Goal: Complete application form

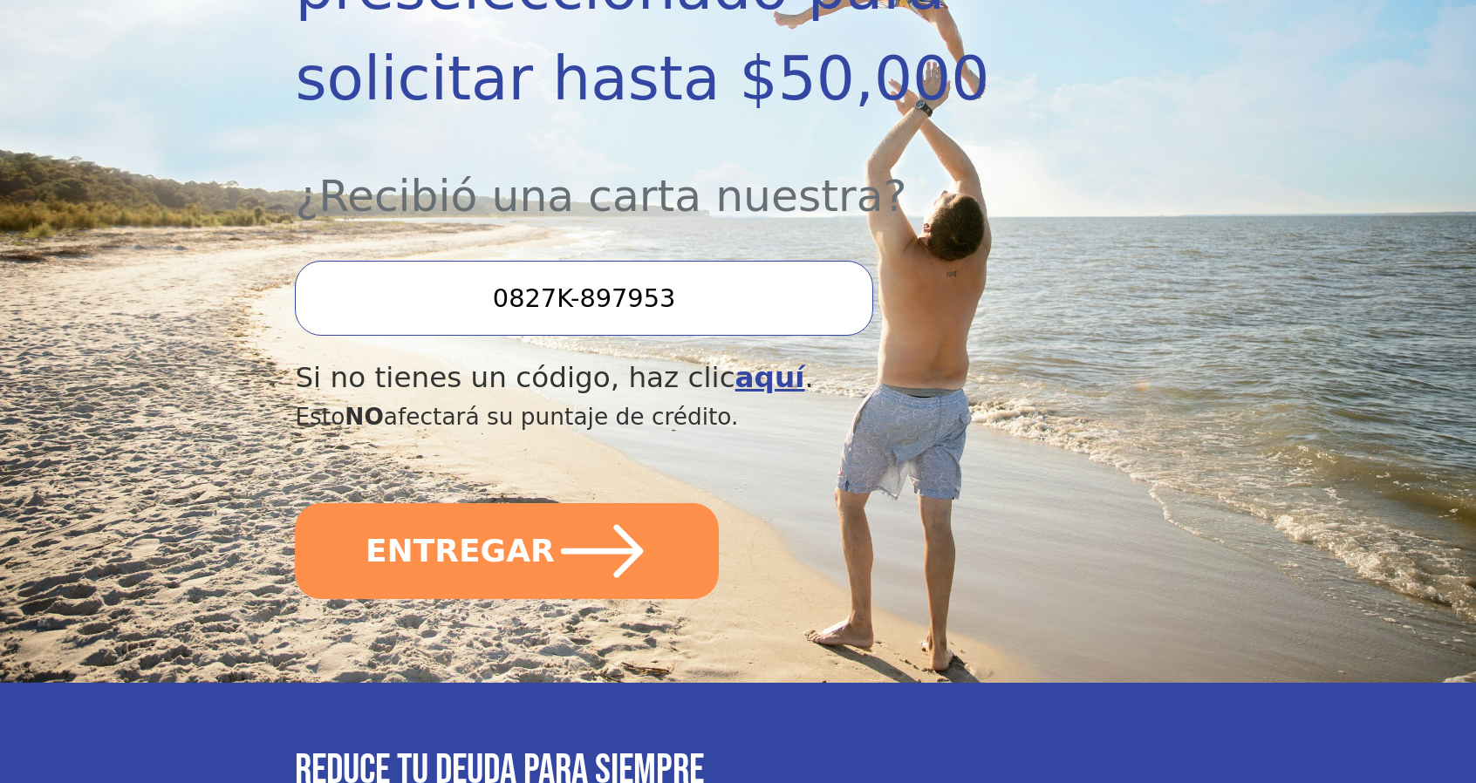
scroll to position [614, 0]
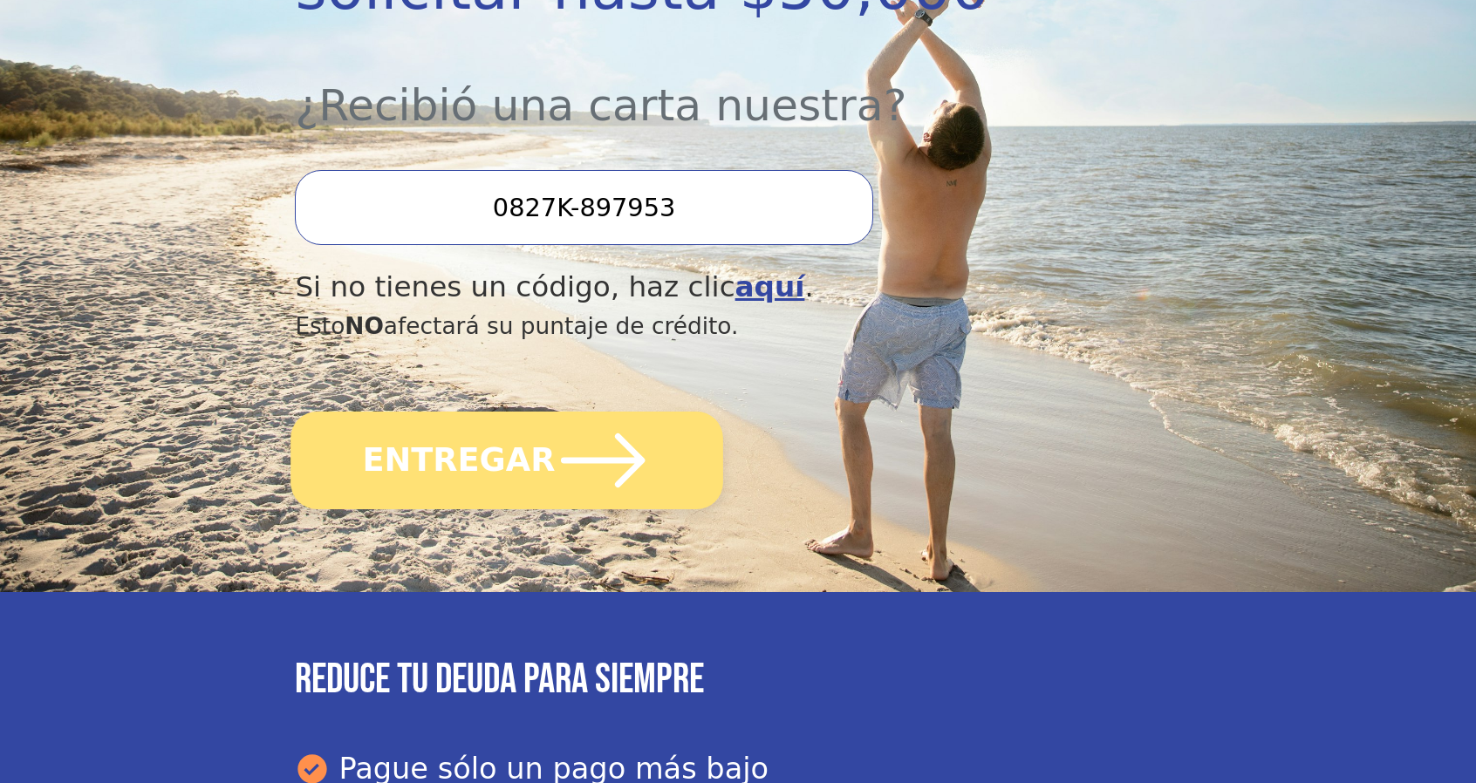
click at [529, 441] on font "ENTREGAR" at bounding box center [459, 459] width 193 height 37
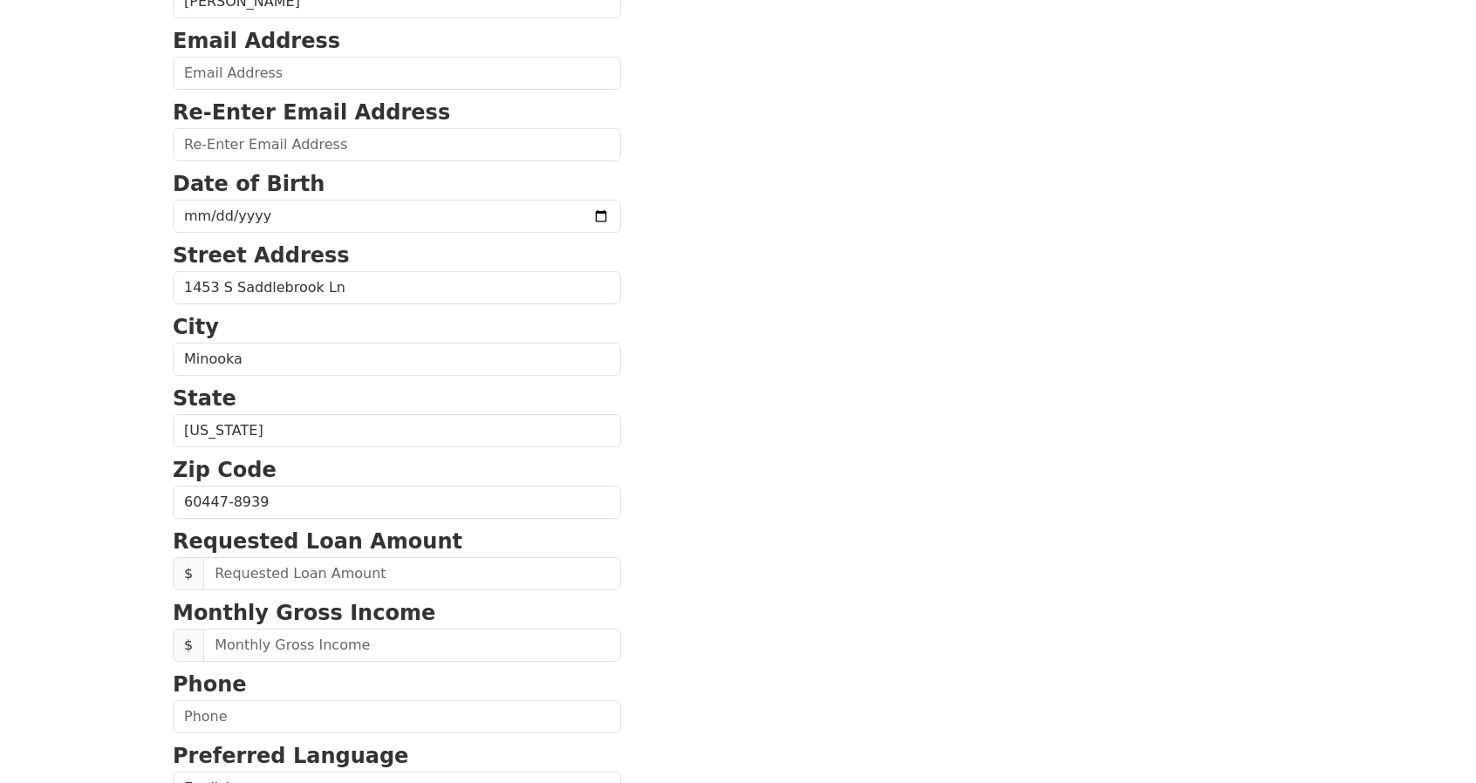
scroll to position [161, 0]
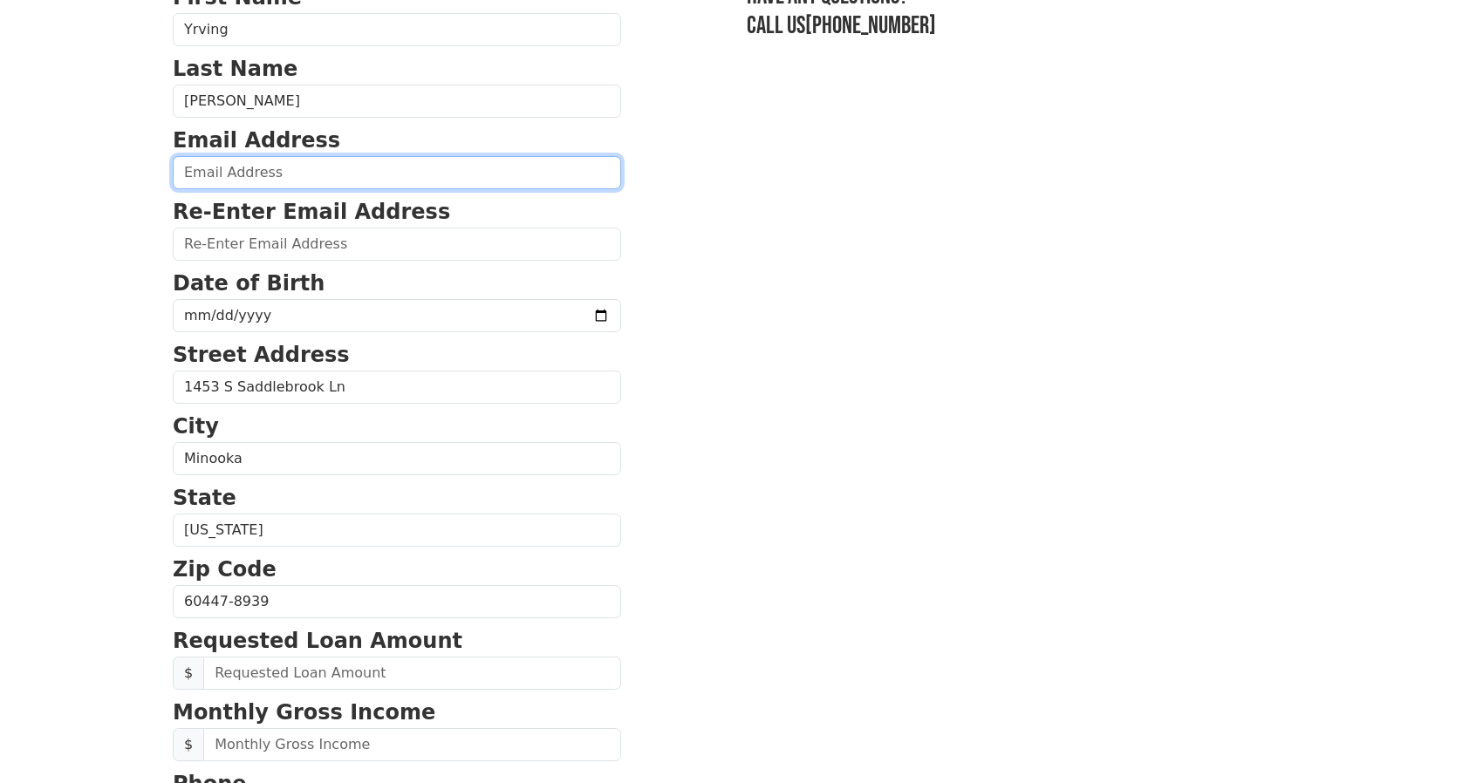
click at [248, 174] on input "email" at bounding box center [397, 172] width 448 height 33
type input "[EMAIL_ADDRESS][DOMAIN_NAME]"
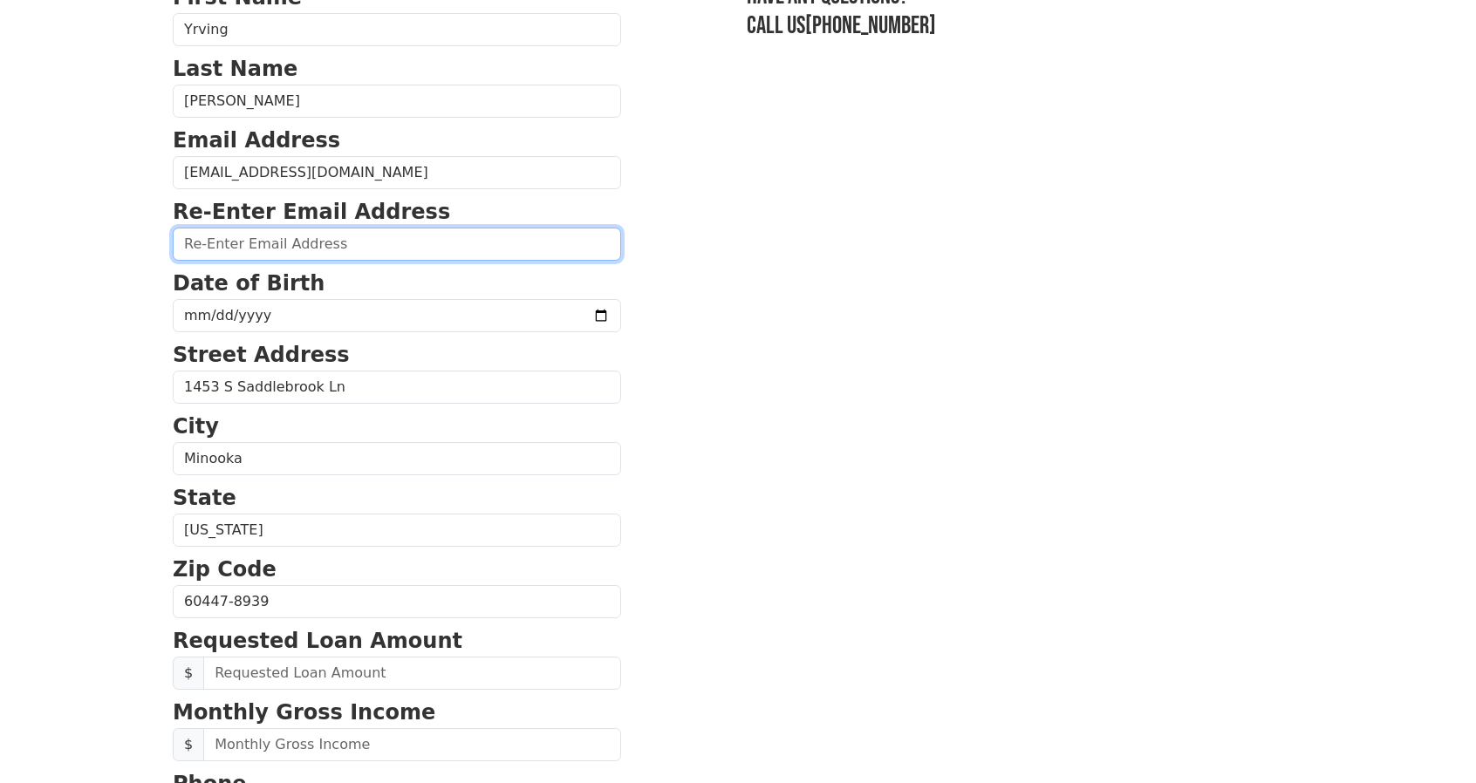
click at [229, 243] on input "email" at bounding box center [397, 244] width 448 height 33
type input "yrvingw@gmail.com"
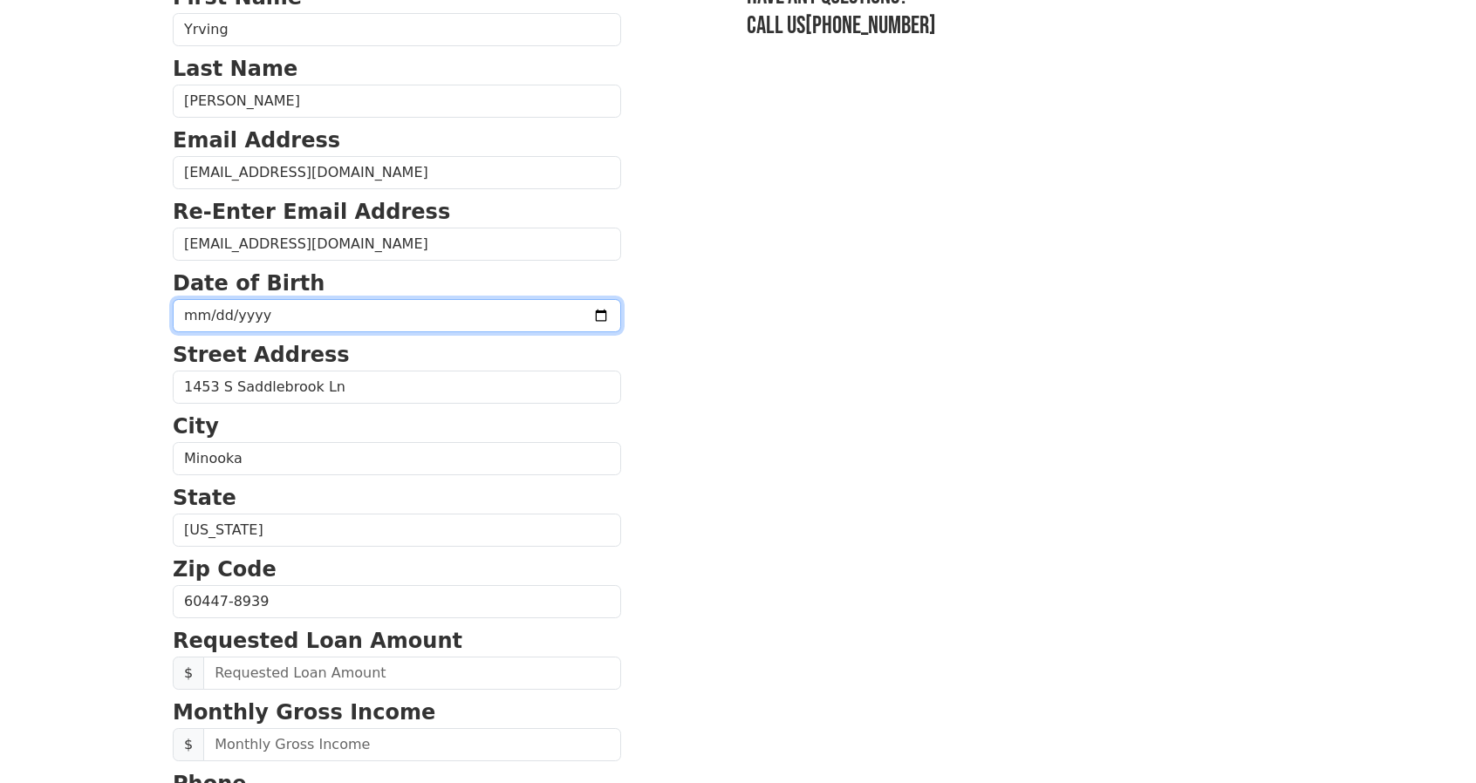
click at [200, 313] on input "date" at bounding box center [397, 315] width 448 height 33
type input "1961-12-28"
click at [673, 302] on section "First Name Yrving Last Name Figueroa Dominguez Email Address yrvingw@gmail.com …" at bounding box center [738, 604] width 1131 height 1244
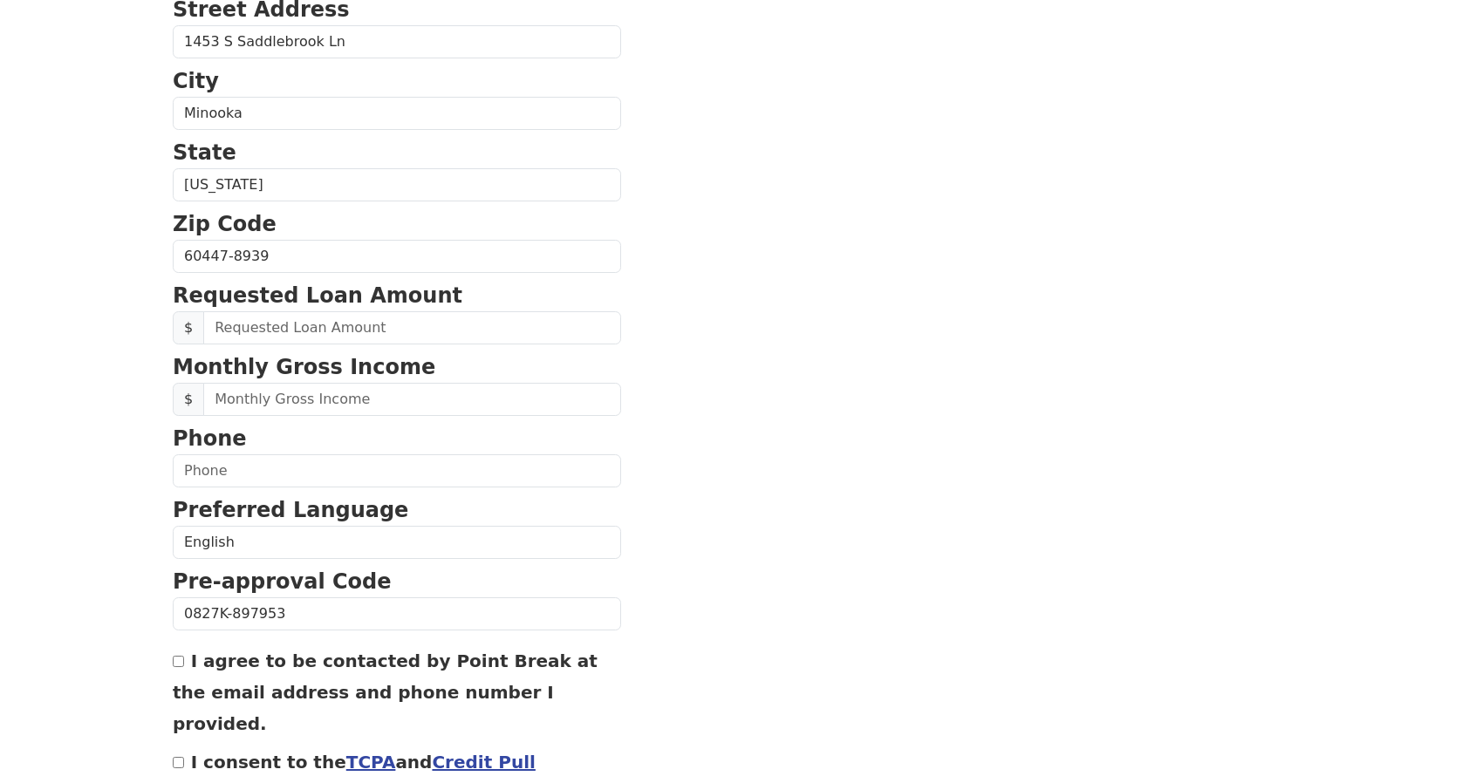
scroll to position [509, 0]
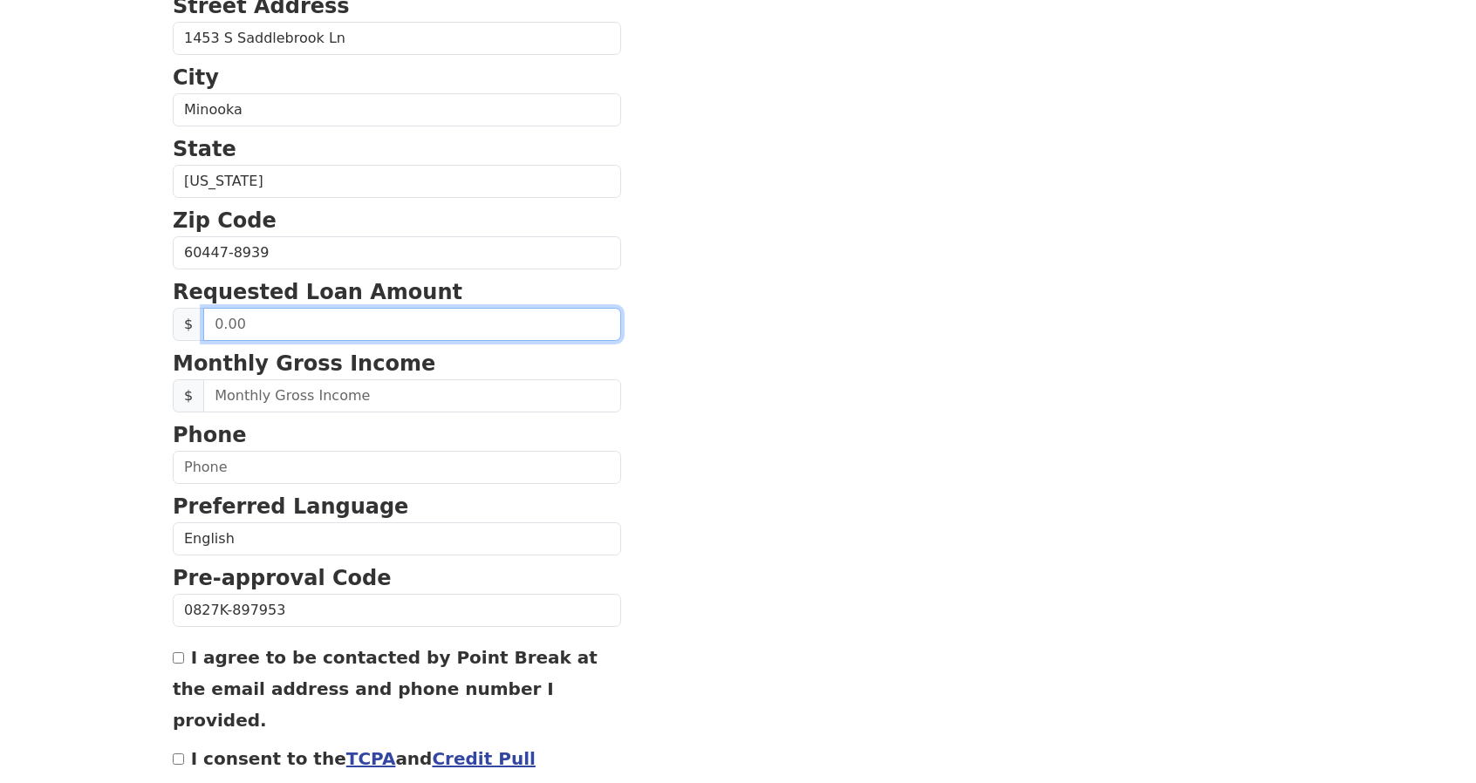
click at [248, 325] on input "text" at bounding box center [412, 324] width 418 height 33
type input "9,000.00"
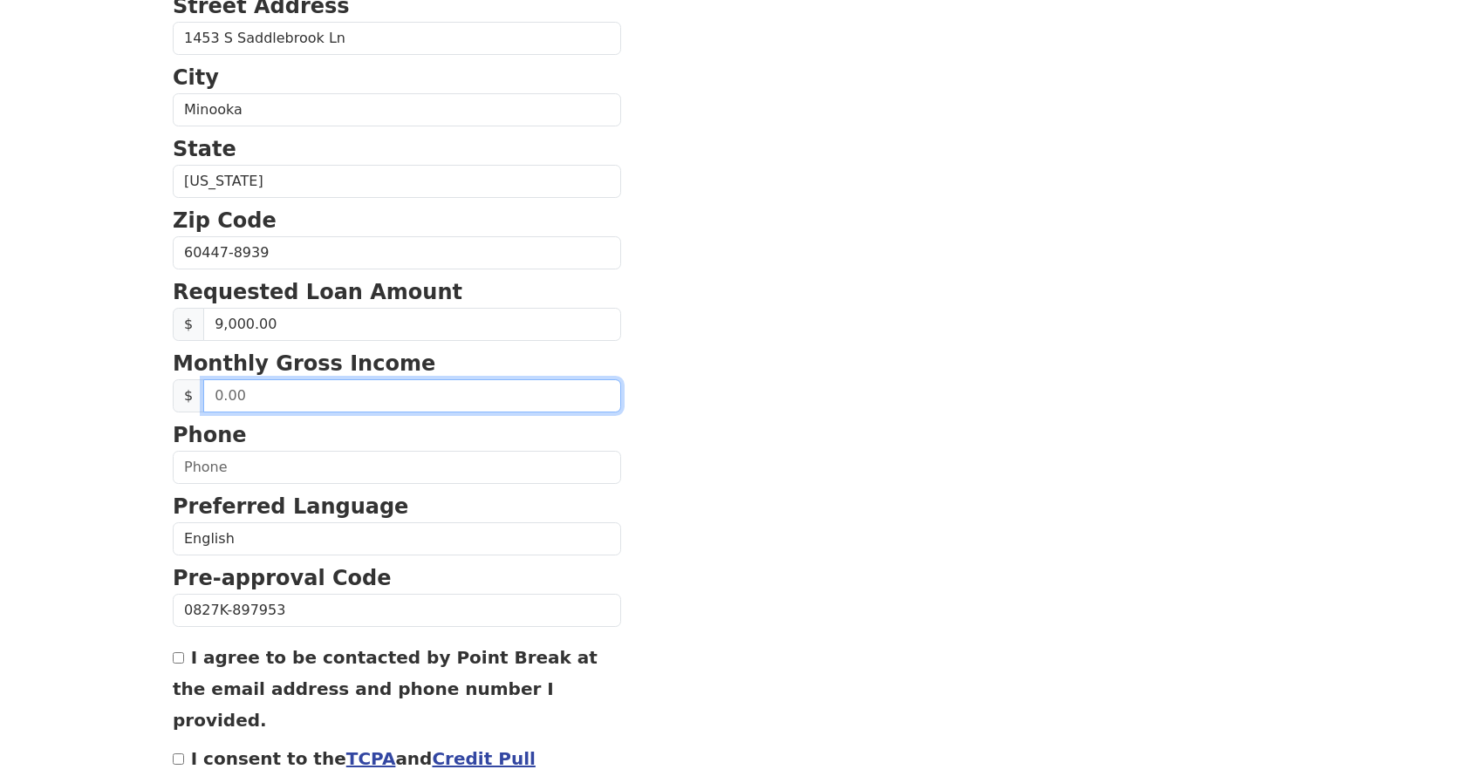
click at [263, 390] on input "text" at bounding box center [412, 396] width 418 height 33
type input "5.00"
type input "4,800.00"
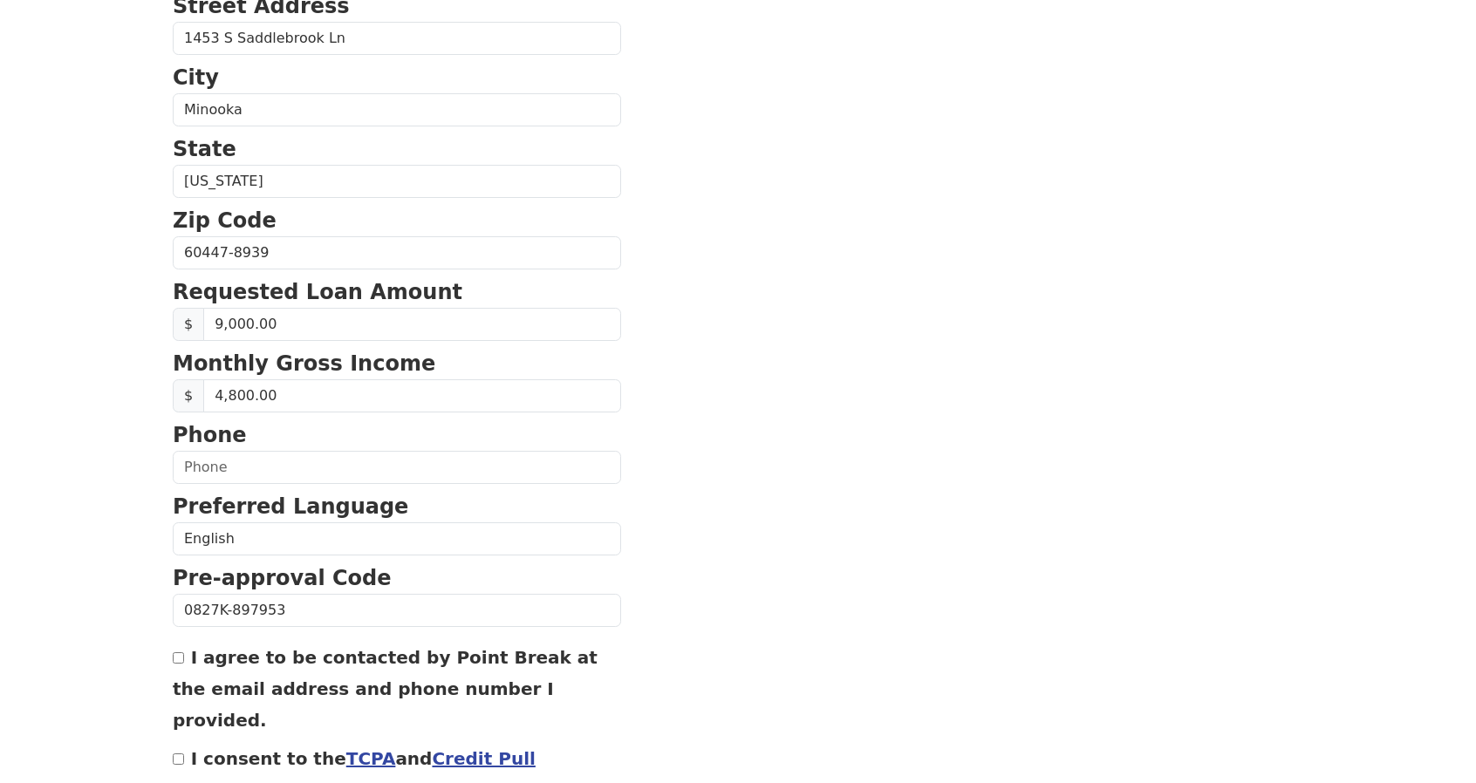
scroll to position [541, 0]
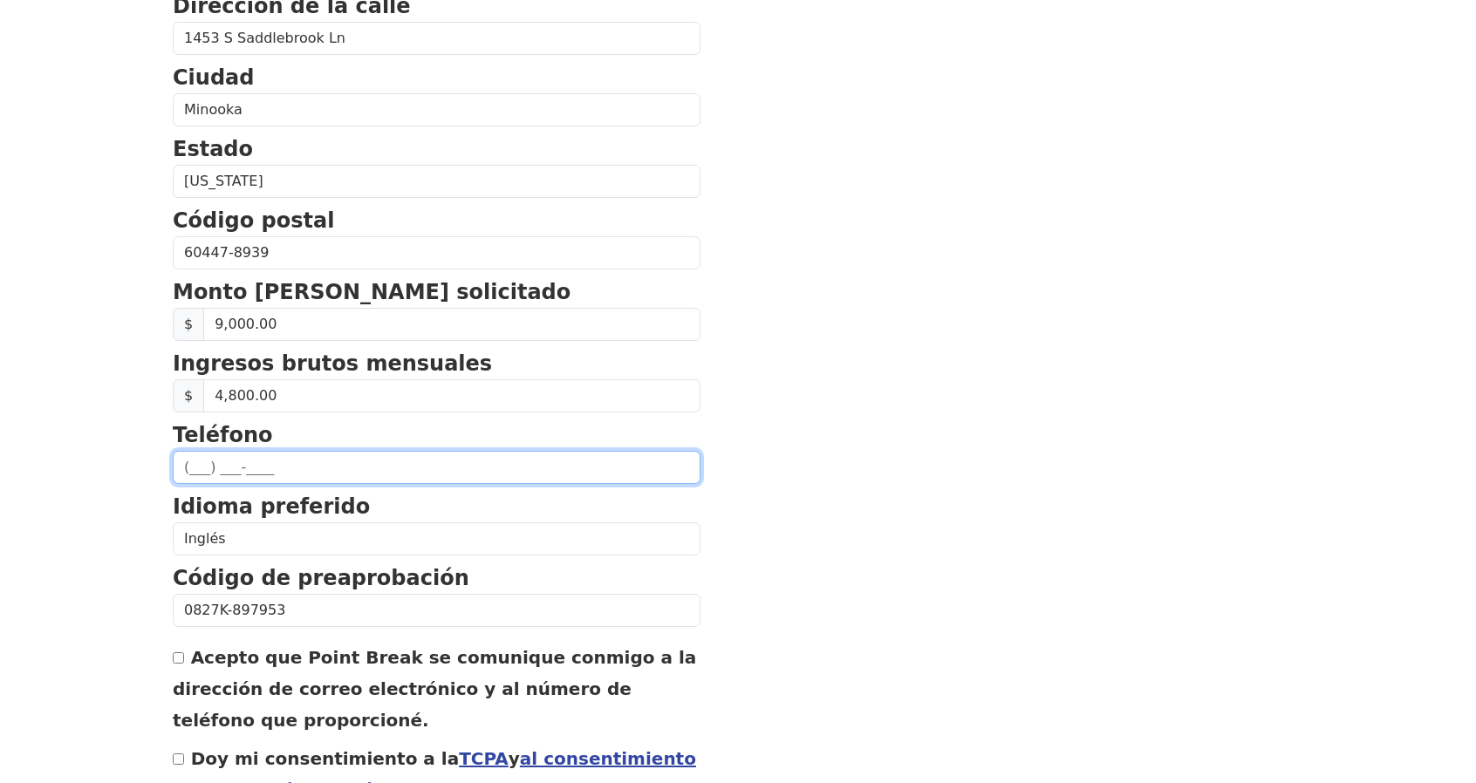
click at [193, 463] on input "text" at bounding box center [437, 467] width 528 height 33
type input "(779) 233-3970"
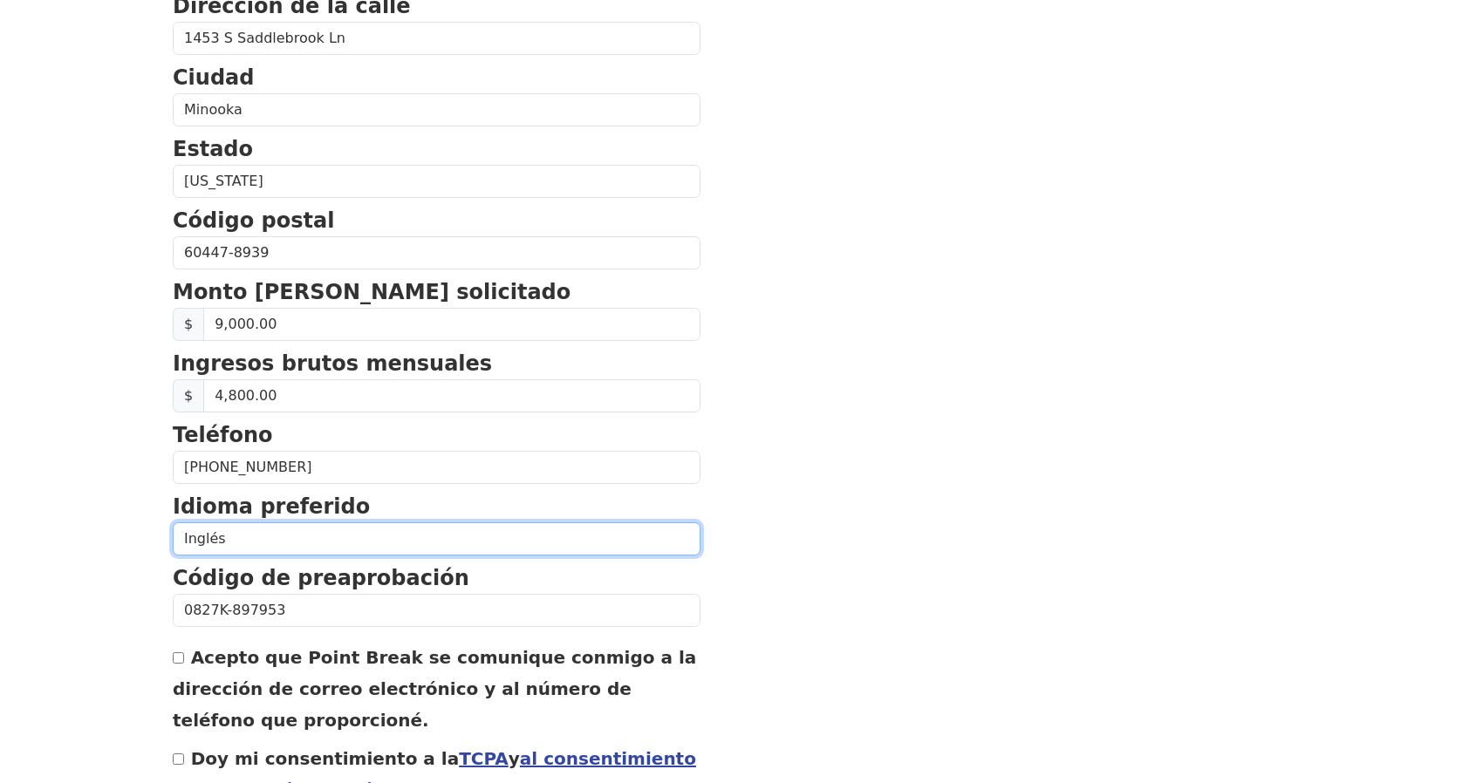
click at [475, 528] on select "Inglés Español" at bounding box center [437, 539] width 528 height 33
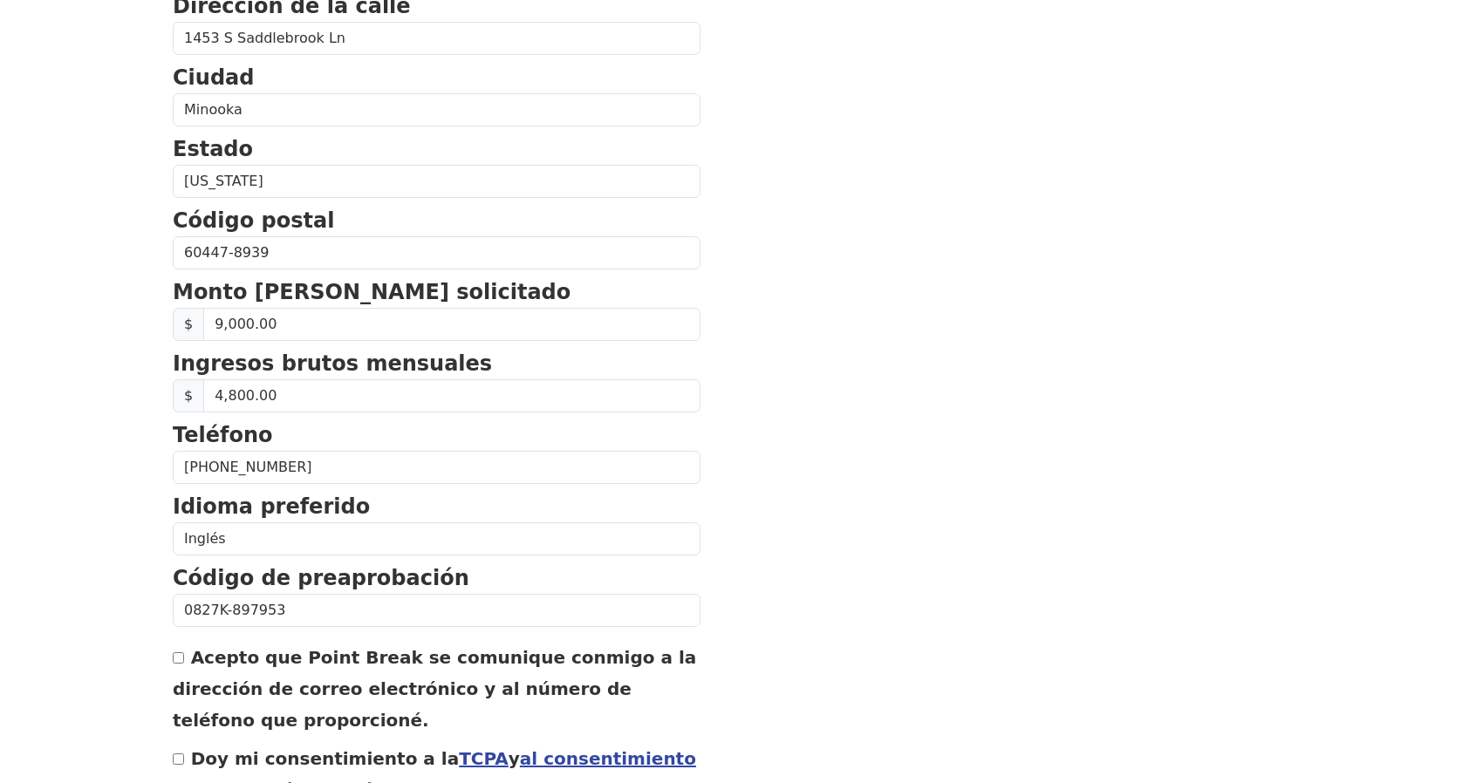
click at [879, 549] on section "Nombre de pila Yrving Apellido Figueroa Dominguez Dirección de correo electróni…" at bounding box center [738, 239] width 1131 height 1276
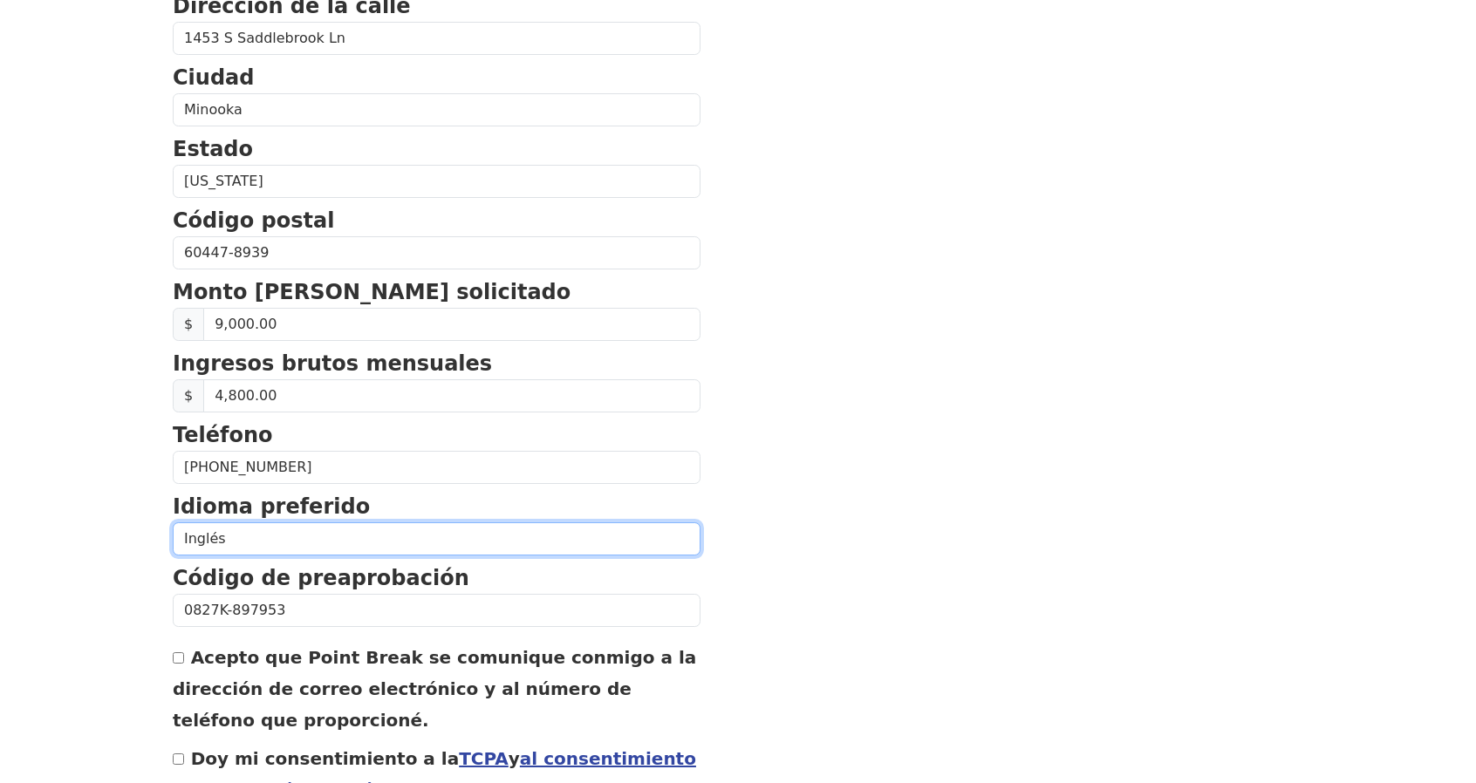
click at [235, 535] on select "Inglés Español" at bounding box center [437, 539] width 528 height 33
select select "Spanish"
click at [173, 523] on select "Inglés Español" at bounding box center [437, 539] width 528 height 33
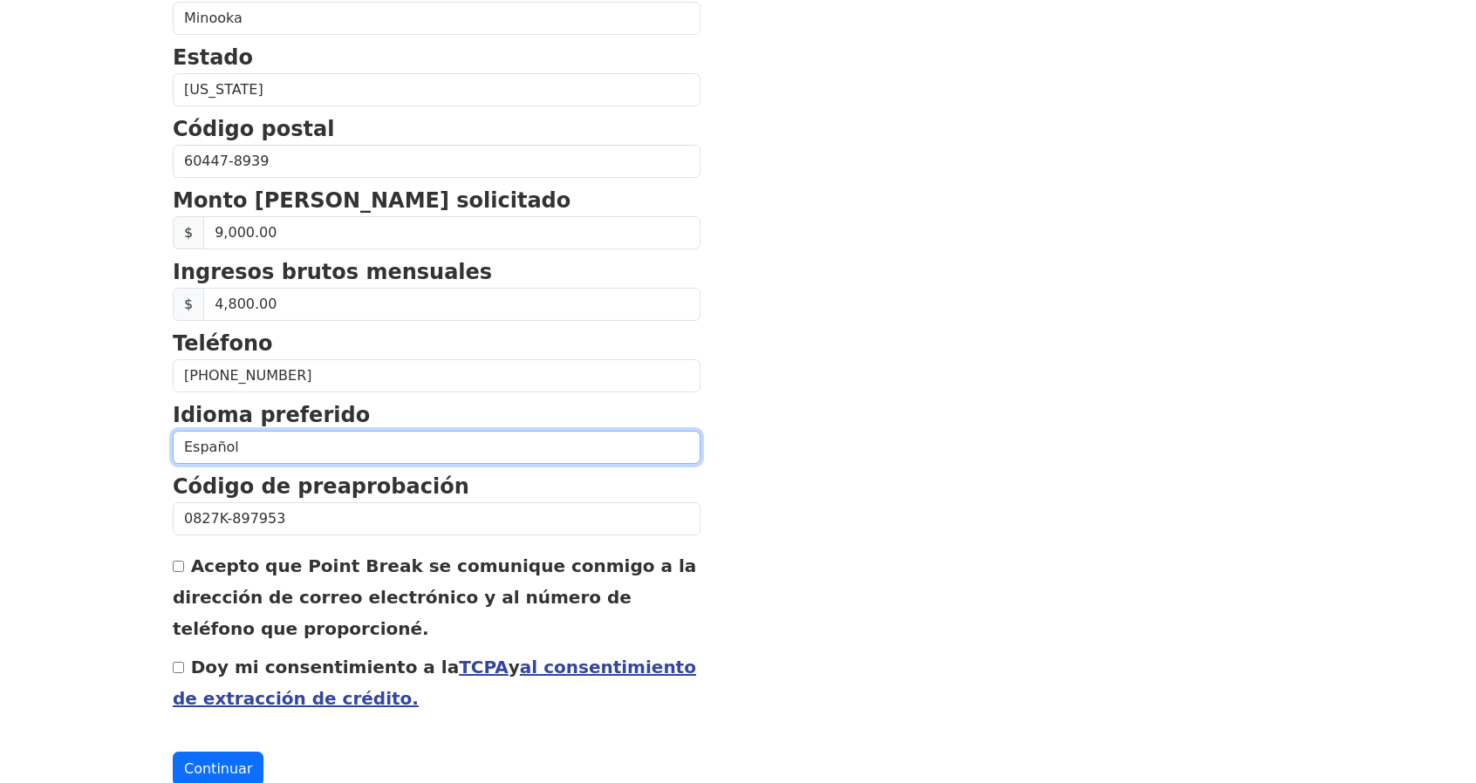
scroll to position [605, 0]
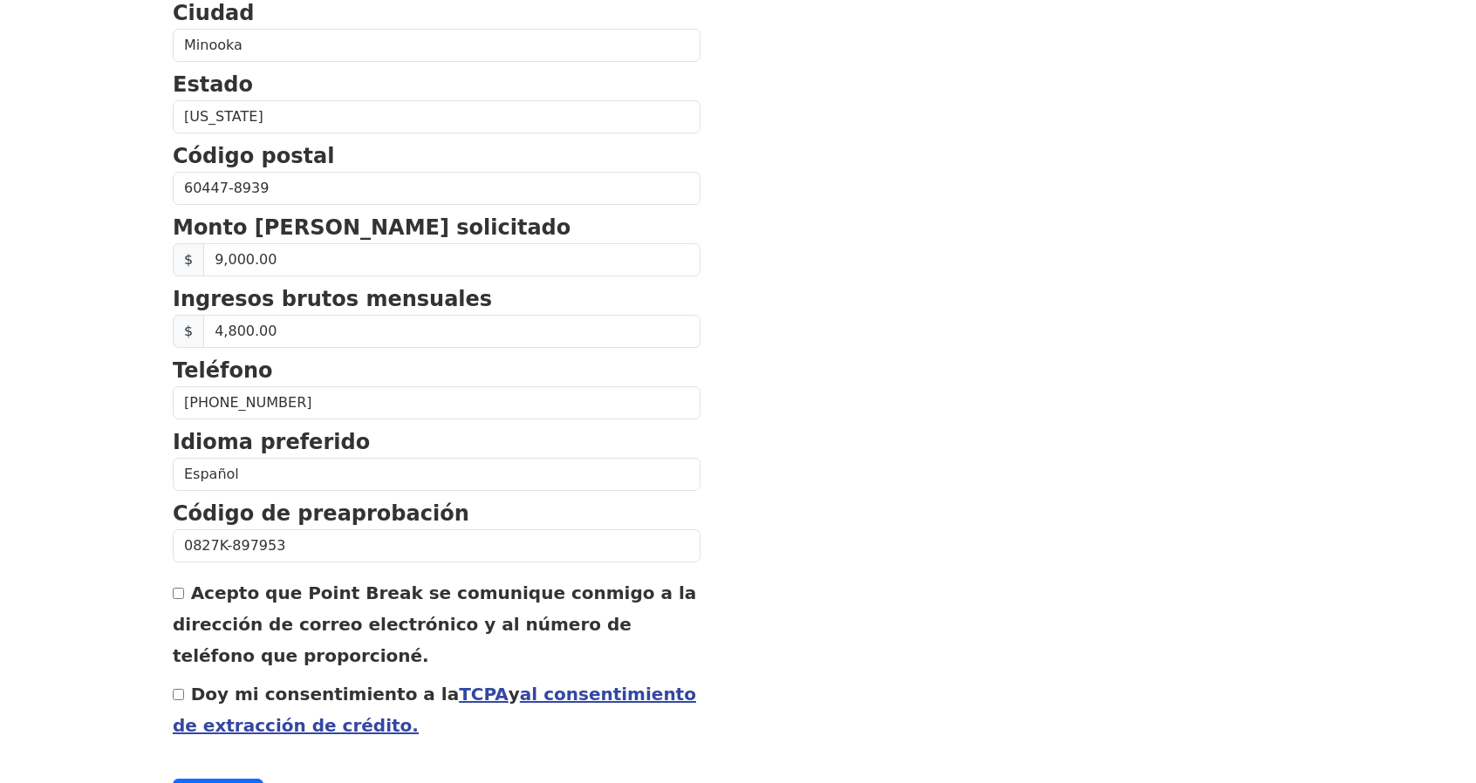
click at [181, 590] on input "Acepto que Point Break se comunique conmigo a la dirección de correo electrónic…" at bounding box center [178, 593] width 11 height 11
checkbox input "true"
click at [181, 689] on input "Doy mi consentimiento a la TCPA y al consentimiento de extracción de crédito." at bounding box center [178, 694] width 11 height 11
checkbox input "true"
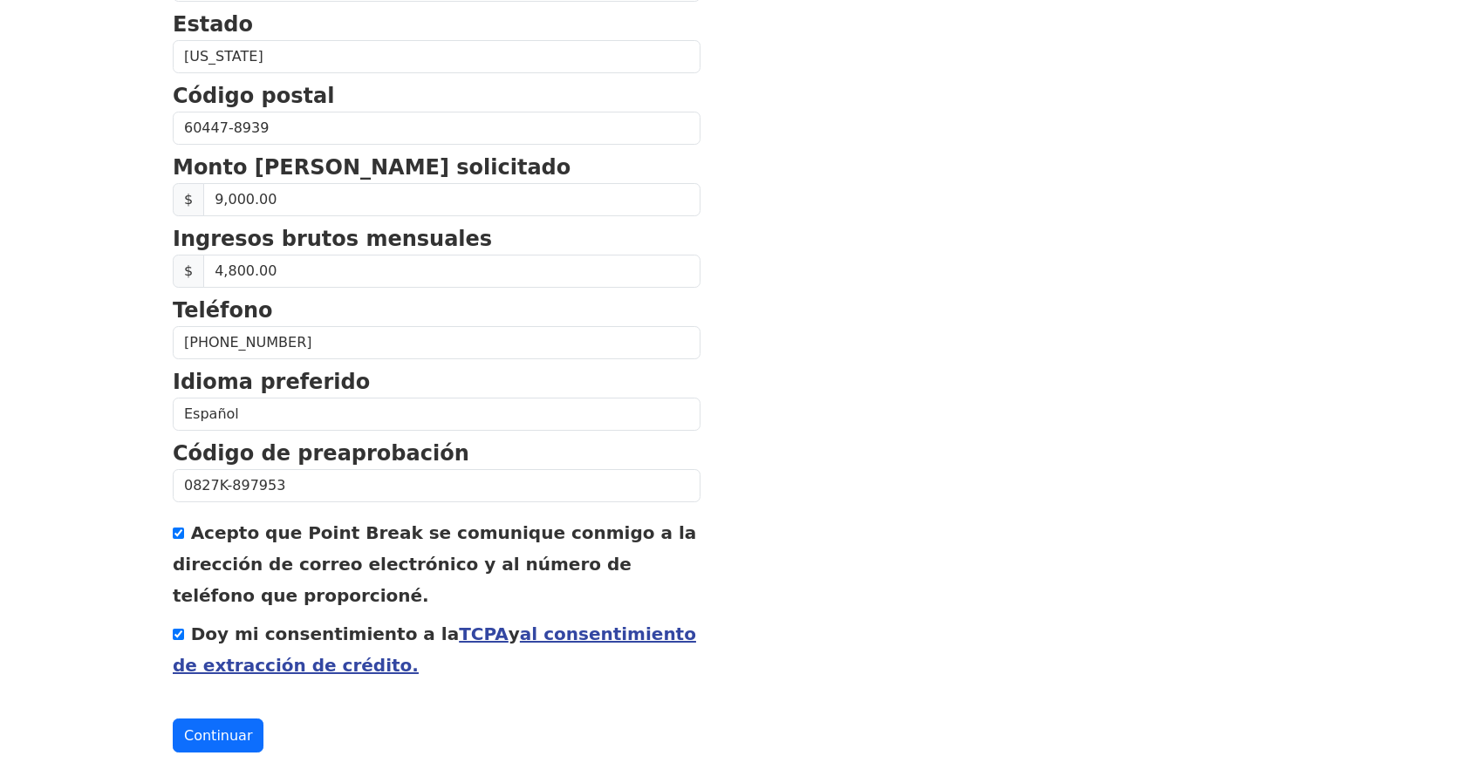
scroll to position [693, 0]
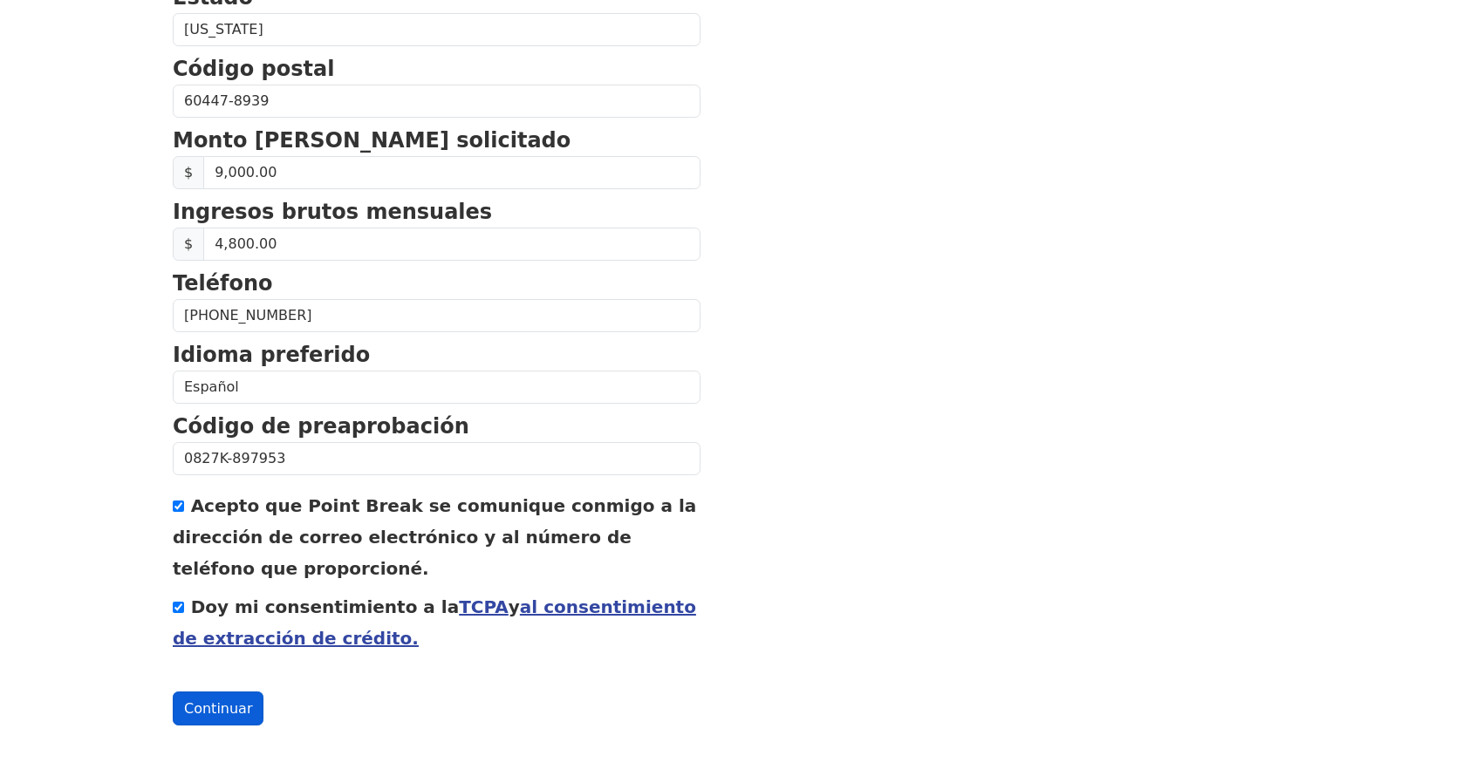
click at [221, 706] on font "Continuar" at bounding box center [218, 709] width 68 height 17
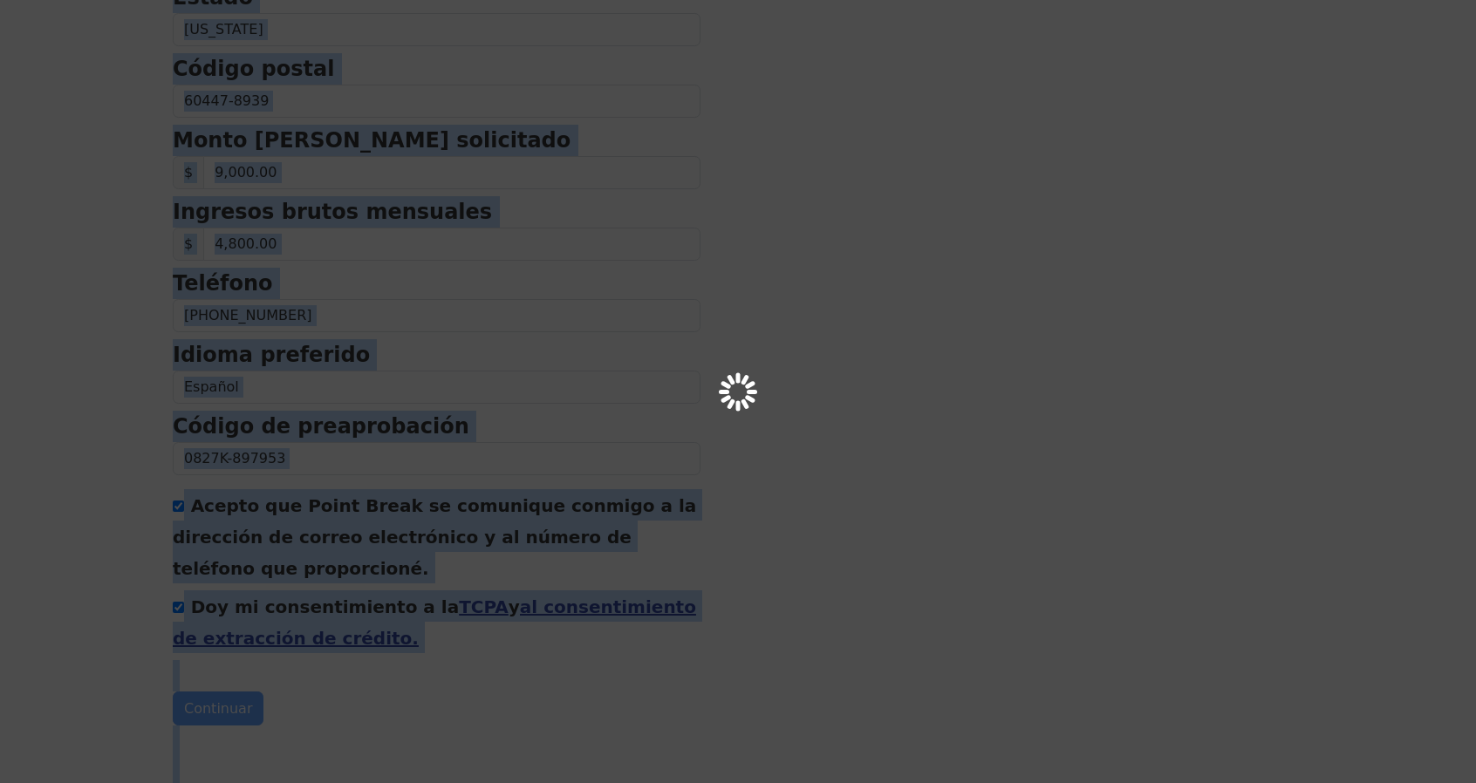
click at [221, 706] on div at bounding box center [738, 391] width 1476 height 783
